Goal: Task Accomplishment & Management: Use online tool/utility

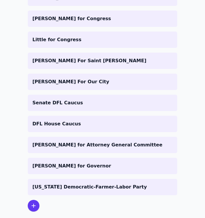
scroll to position [136, 0]
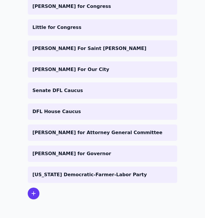
click at [59, 155] on p "[PERSON_NAME] for Governor" at bounding box center [102, 153] width 140 height 7
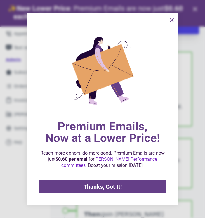
scroll to position [135, 0]
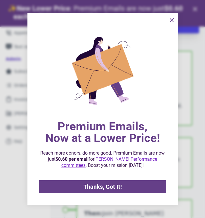
click at [170, 17] on icon "information" at bounding box center [171, 20] width 7 height 7
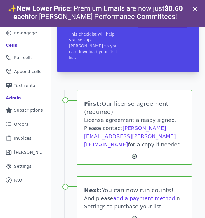
scroll to position [0, 0]
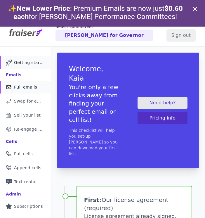
click at [22, 88] on span "Pull emails" at bounding box center [25, 87] width 23 height 6
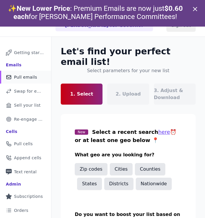
scroll to position [18, 0]
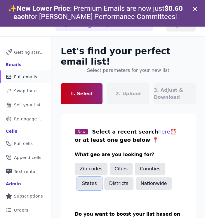
click at [95, 177] on button "States" at bounding box center [89, 183] width 25 height 12
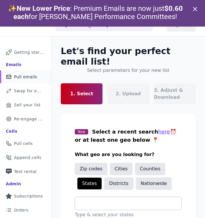
click at [97, 200] on input "text" at bounding box center [131, 203] width 102 height 7
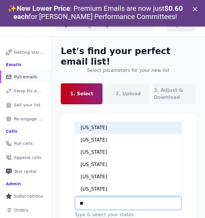
type input "***"
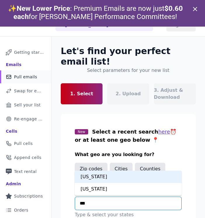
click at [87, 171] on div "Minnesota" at bounding box center [128, 177] width 107 height 12
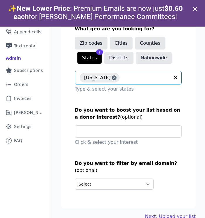
scroll to position [27, 0]
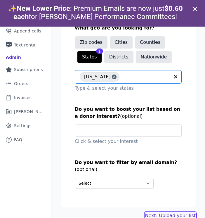
click at [168, 212] on link "Next: Upload your list" at bounding box center [170, 215] width 51 height 7
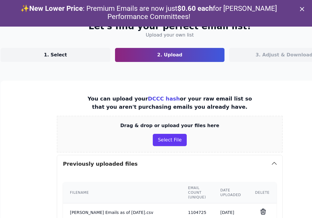
scroll to position [33, 84]
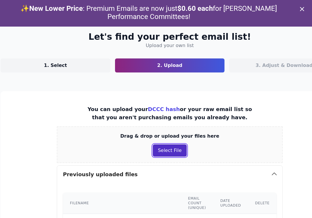
click at [153, 151] on button "Select File" at bounding box center [170, 150] width 34 height 12
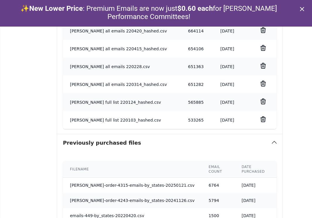
scroll to position [381, 84]
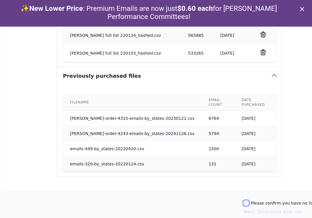
click at [205, 203] on input "Please confirm you have no lists to upload." at bounding box center [246, 203] width 5 height 5
checkbox input "true"
click at [205, 210] on button "Next: Download your list" at bounding box center [273, 211] width 58 height 7
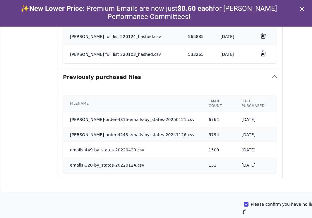
scroll to position [380, 84]
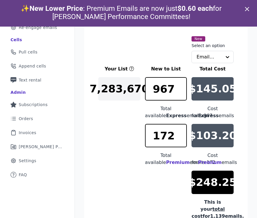
scroll to position [85, 0]
